Goal: Task Accomplishment & Management: Manage account settings

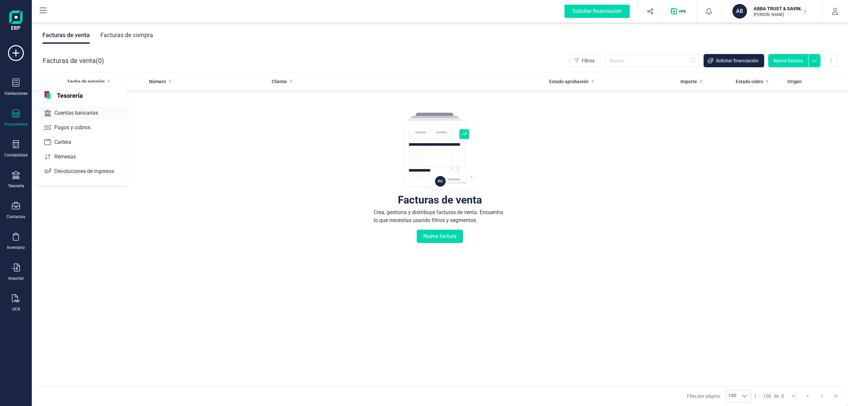
click at [73, 109] on span "Cuentas bancarias" at bounding box center [81, 113] width 58 height 8
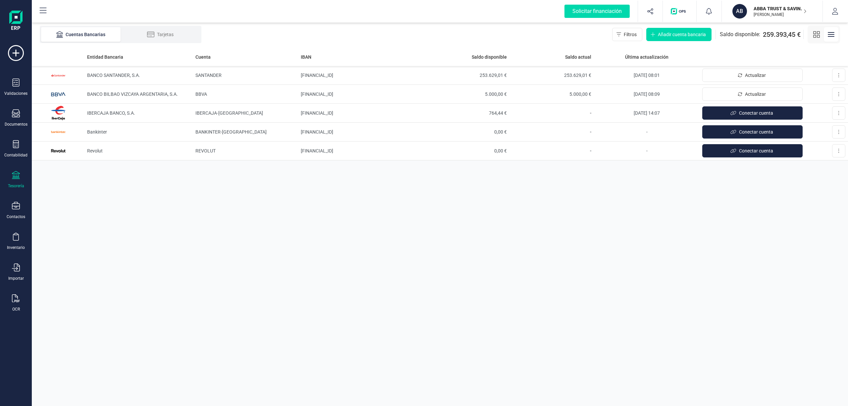
click at [765, 11] on p "ABBA TRUST & SAVING SL" at bounding box center [780, 8] width 53 height 7
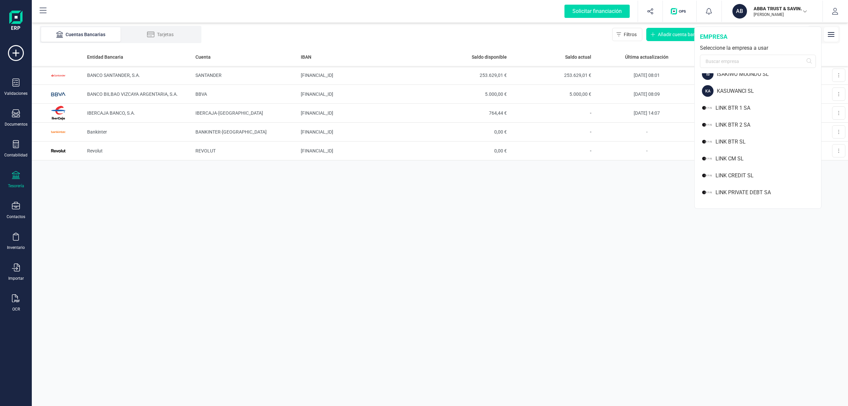
scroll to position [461, 0]
click at [743, 145] on div "LINK CREDIT SL" at bounding box center [769, 145] width 106 height 8
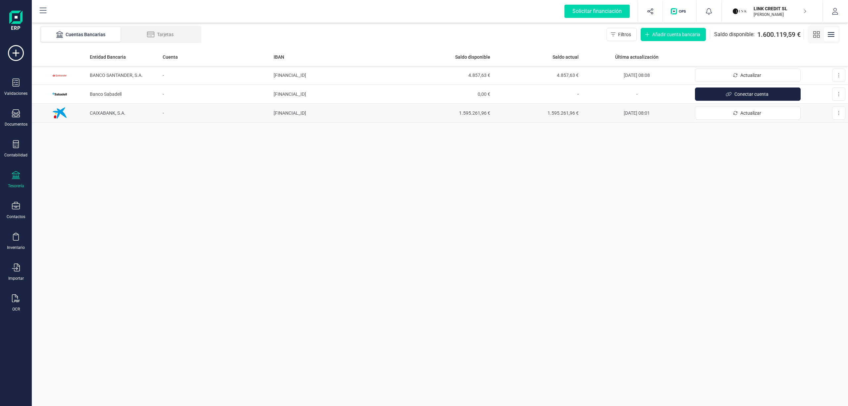
click at [102, 112] on span "CAIXABANK, S.A." at bounding box center [108, 112] width 36 height 5
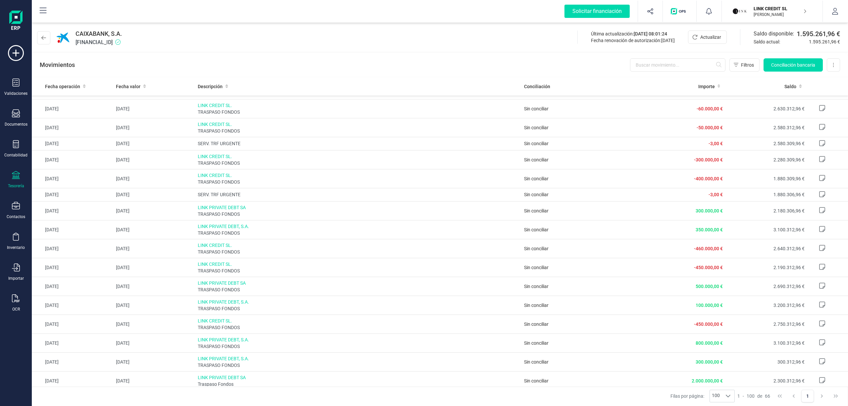
scroll to position [912, 0]
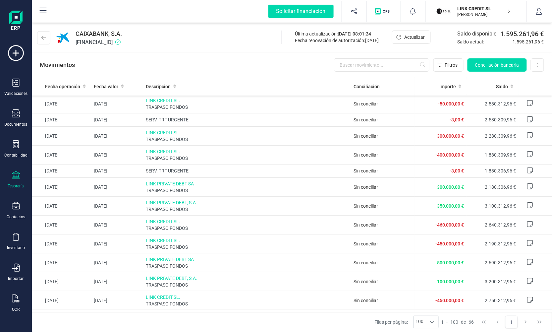
click at [122, 43] on span "[FINANCIAL_ID]" at bounding box center [99, 42] width 46 height 8
copy span "[FINANCIAL_ID]"
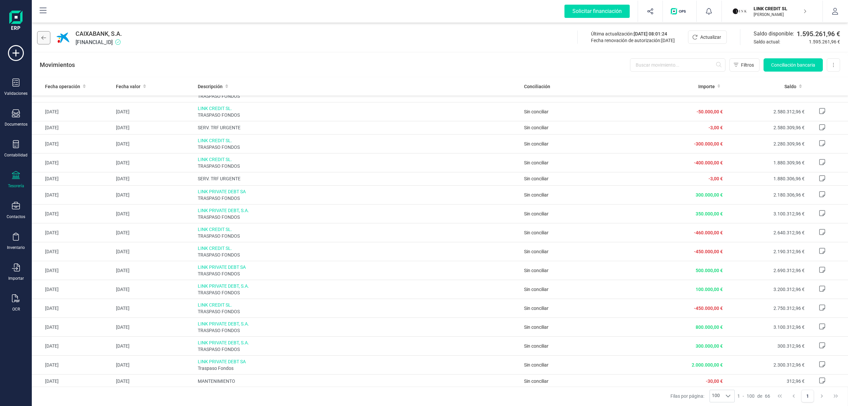
click at [42, 39] on icon at bounding box center [43, 37] width 5 height 5
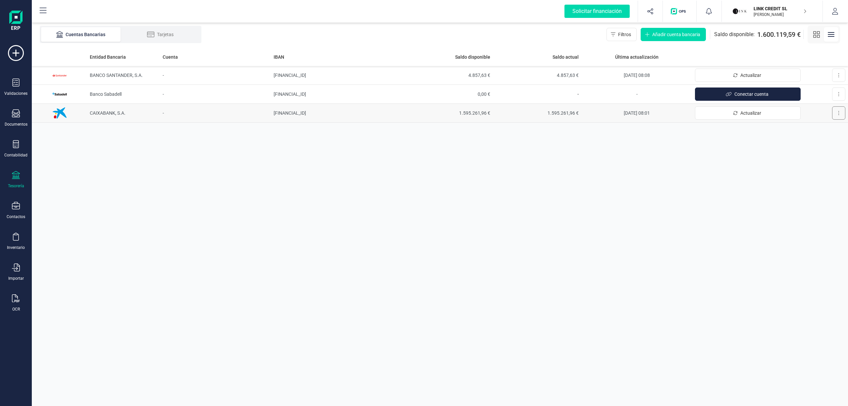
click at [841, 110] on button at bounding box center [838, 112] width 13 height 13
click at [810, 141] on span "Desconectar cuenta" at bounding box center [819, 143] width 41 height 7
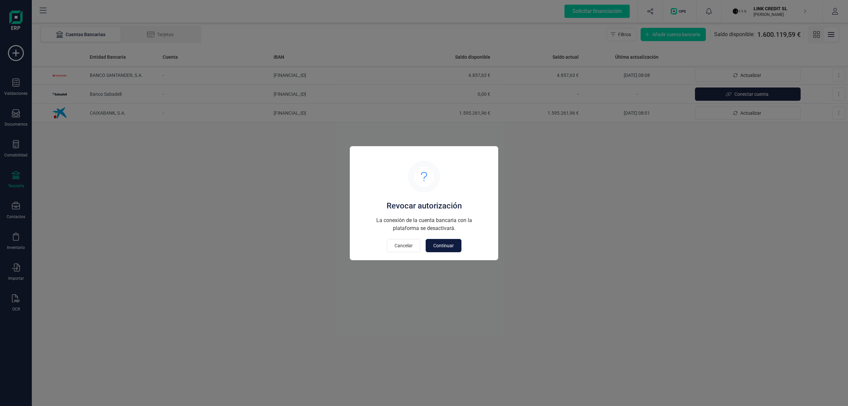
click at [446, 247] on span "Continuar" at bounding box center [443, 245] width 21 height 7
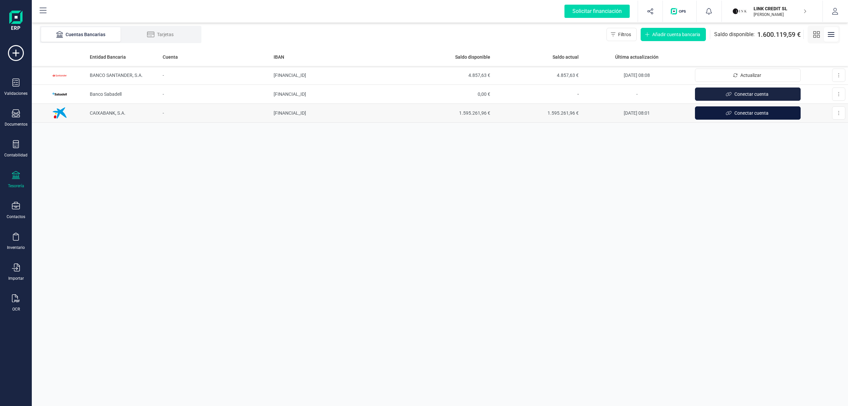
click at [747, 114] on span "Conectar cuenta" at bounding box center [752, 113] width 34 height 7
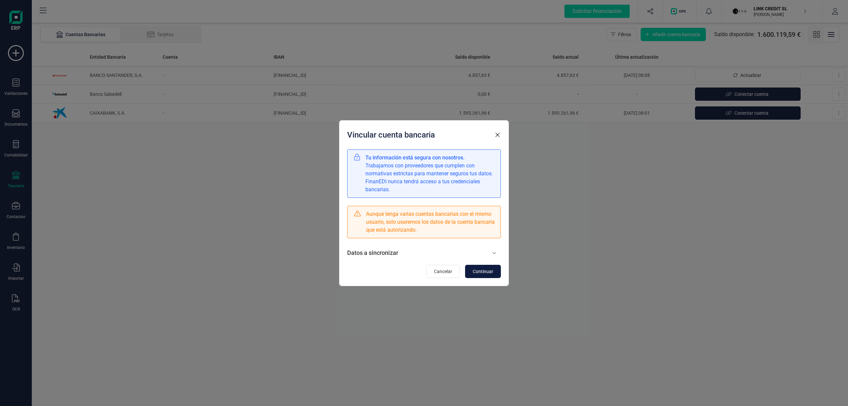
click at [474, 273] on span "Continuar" at bounding box center [483, 271] width 21 height 7
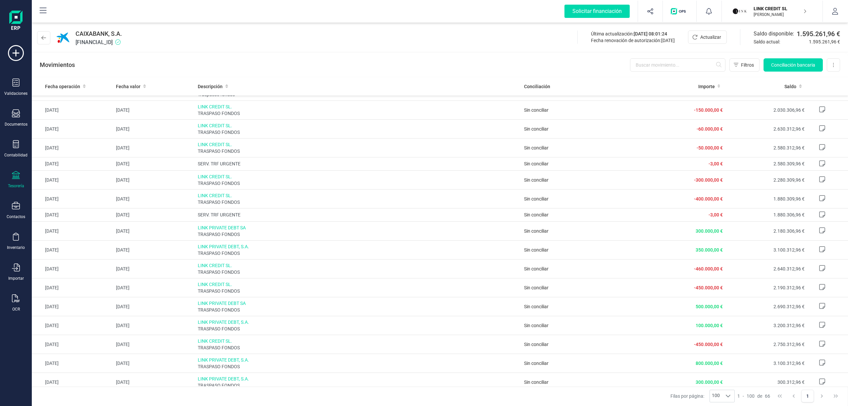
scroll to position [912, 0]
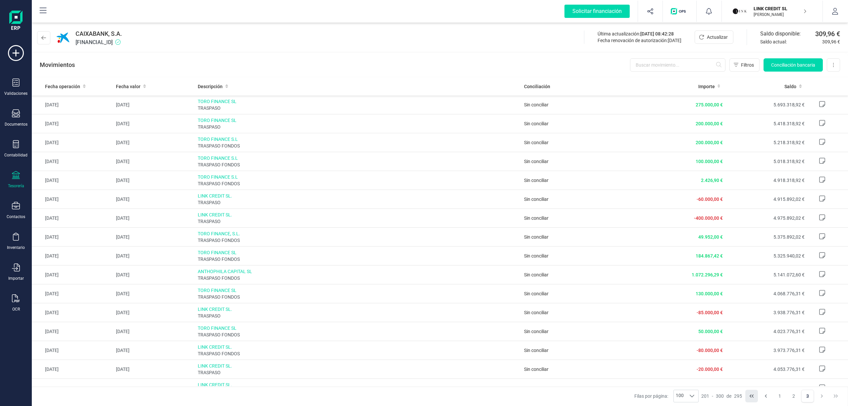
click at [752, 395] on icon "First Page" at bounding box center [752, 395] width 4 height 3
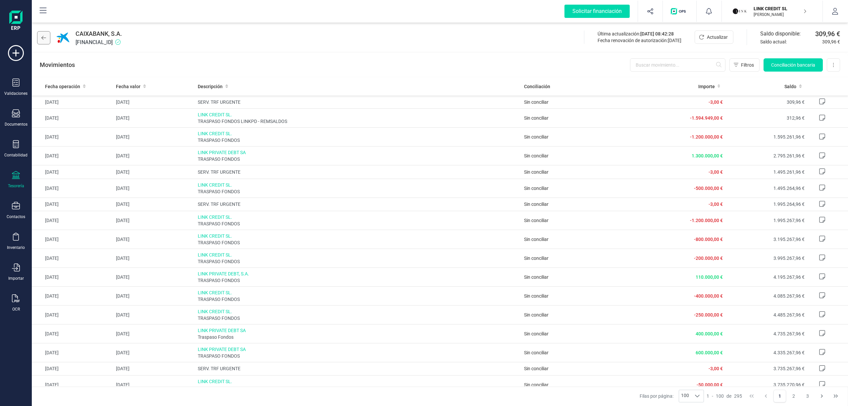
click at [46, 39] on icon at bounding box center [43, 37] width 5 height 5
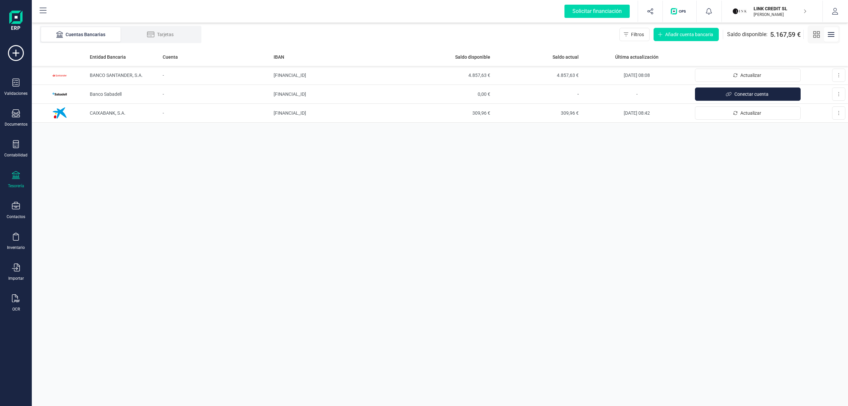
click at [760, 11] on p "LINK CREDIT SL" at bounding box center [780, 8] width 53 height 7
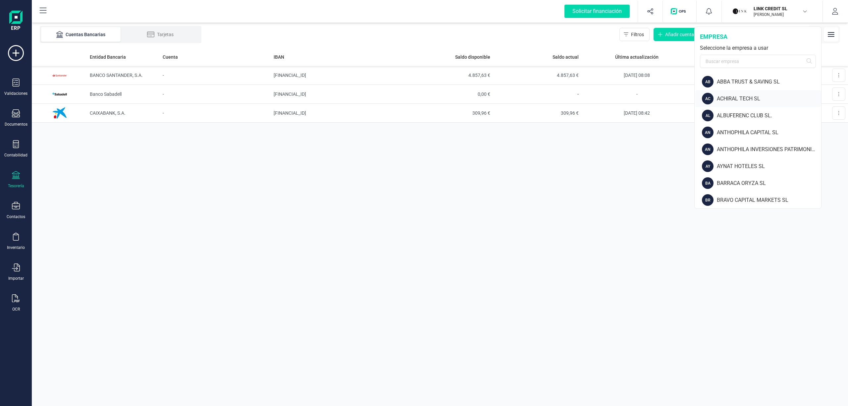
drag, startPoint x: 819, startPoint y: 99, endPoint x: 819, endPoint y: 94, distance: 5.3
click at [819, 94] on div "AC ACHIRAL TECH SL" at bounding box center [759, 98] width 126 height 17
